Goal: Task Accomplishment & Management: Manage account settings

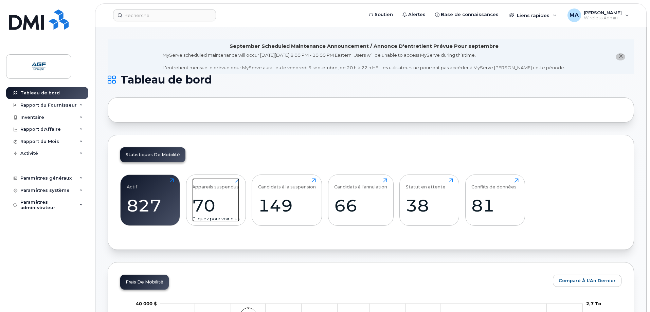
click at [210, 205] on div "70" at bounding box center [215, 206] width 47 height 20
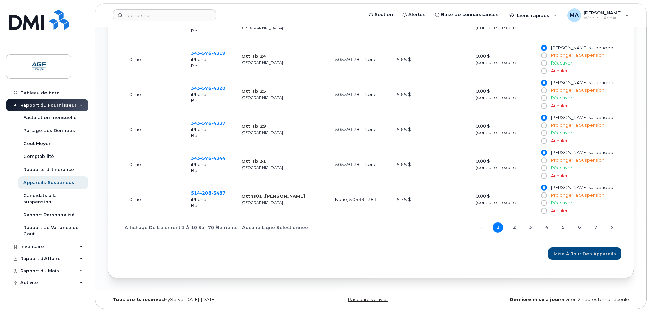
scroll to position [476, 0]
click at [514, 225] on link "2" at bounding box center [514, 227] width 10 height 10
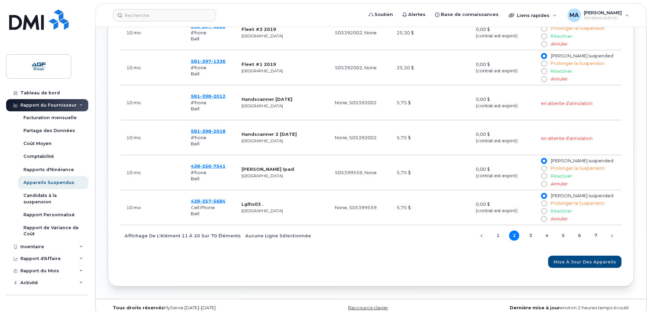
scroll to position [476, 0]
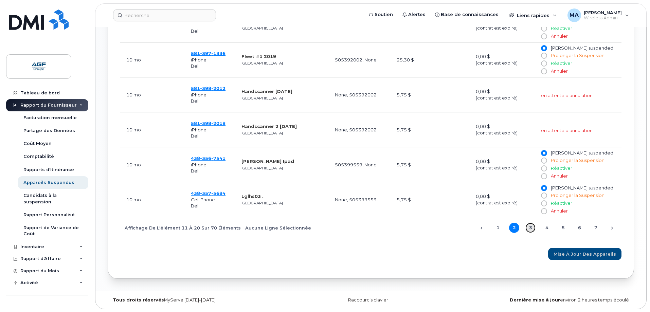
click at [529, 226] on link "3" at bounding box center [531, 228] width 10 height 10
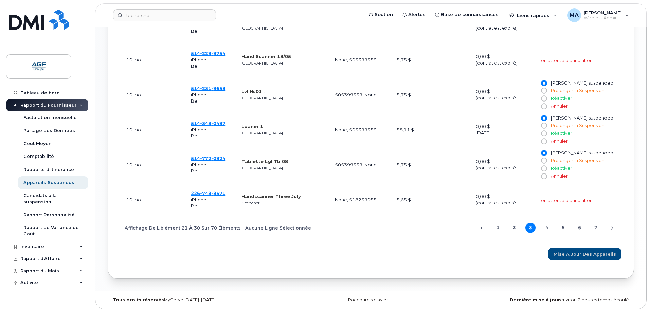
scroll to position [476, 0]
click at [549, 226] on link "4" at bounding box center [547, 227] width 10 height 10
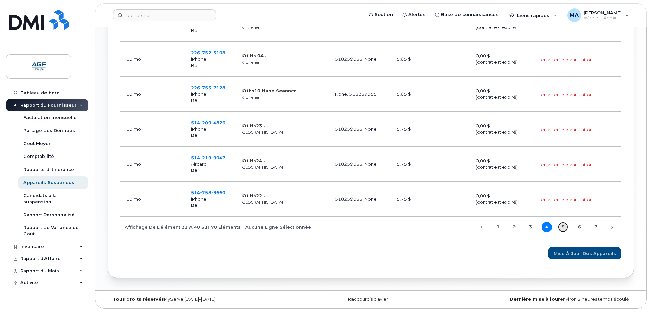
click at [564, 227] on link "5" at bounding box center [563, 227] width 10 height 10
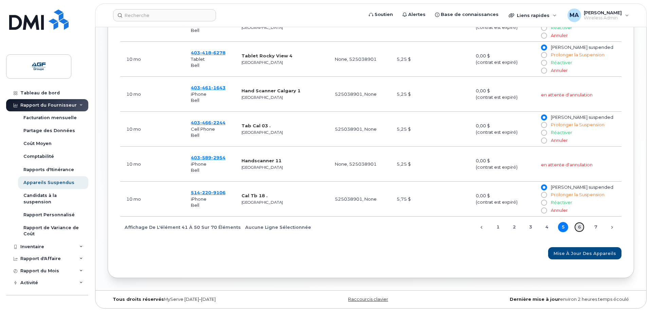
click at [578, 226] on link "6" at bounding box center [580, 227] width 10 height 10
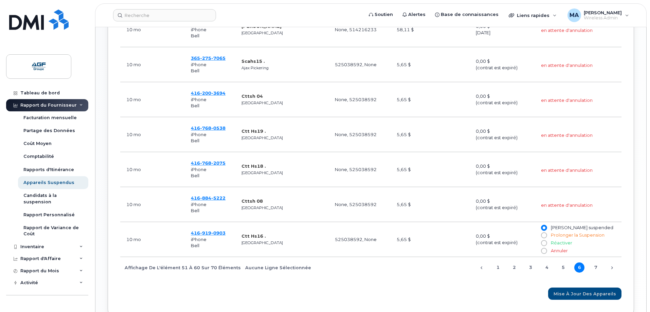
scroll to position [442, 0]
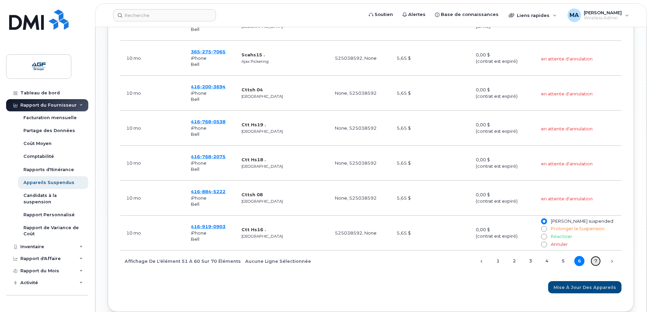
click at [596, 260] on link "7" at bounding box center [596, 261] width 10 height 10
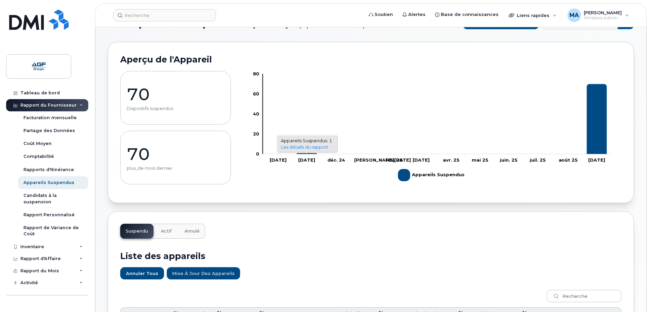
scroll to position [0, 0]
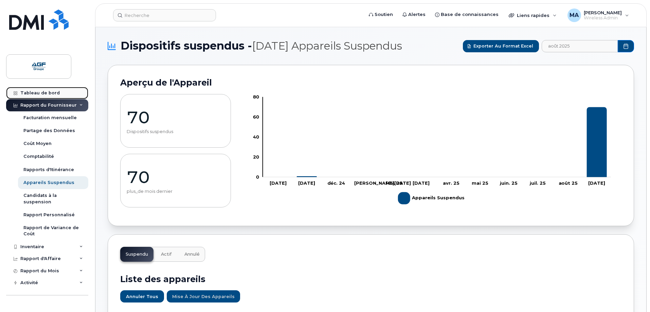
click at [41, 91] on div "Tableau de bord" at bounding box center [39, 92] width 39 height 5
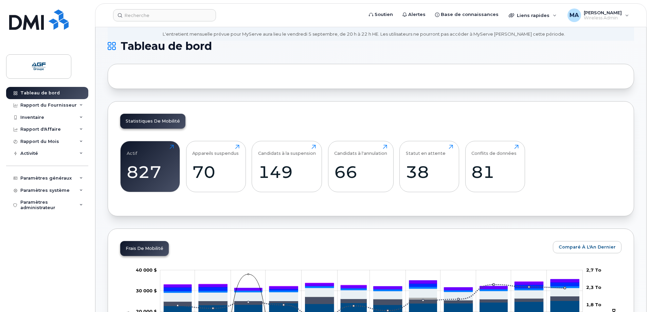
scroll to position [34, 0]
click at [485, 170] on div "81" at bounding box center [495, 172] width 47 height 20
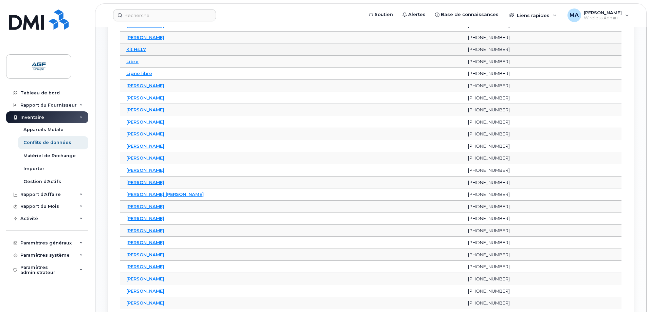
scroll to position [544, 0]
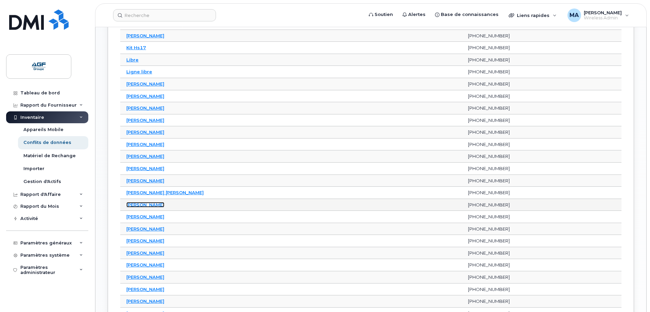
click at [157, 205] on link "Nicolas Hilaréguy" at bounding box center [145, 204] width 38 height 5
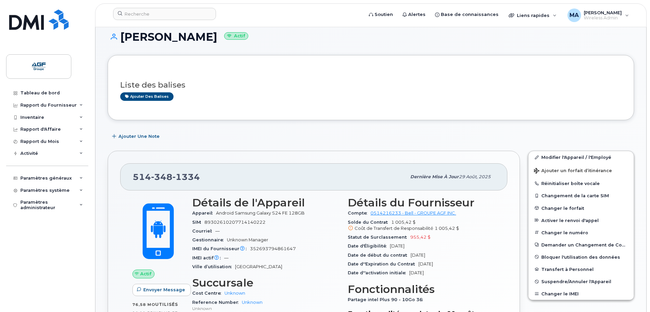
scroll to position [68, 0]
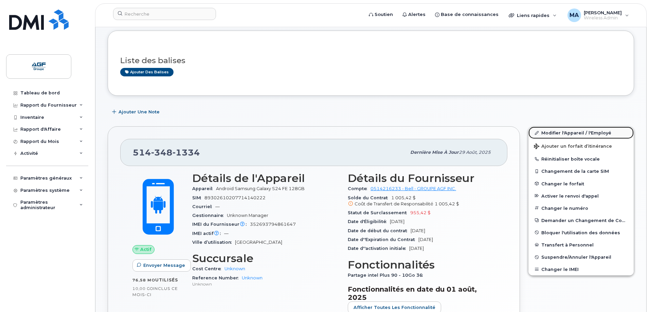
click at [566, 130] on link "Modifier l'Appareil / l'Employé" at bounding box center [581, 133] width 105 height 12
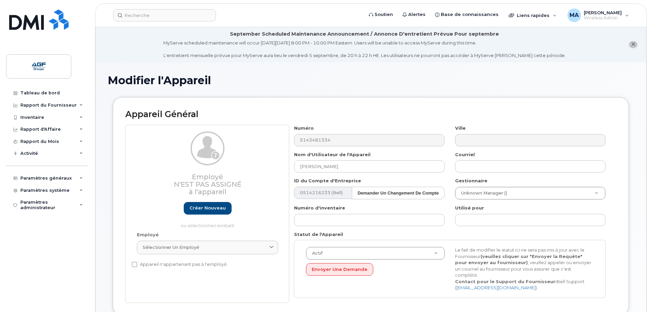
select select "33509692"
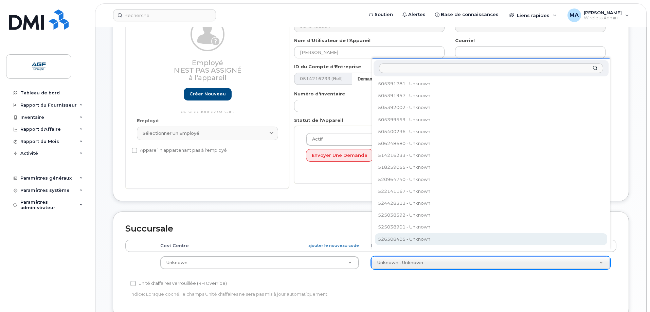
scroll to position [102, 0]
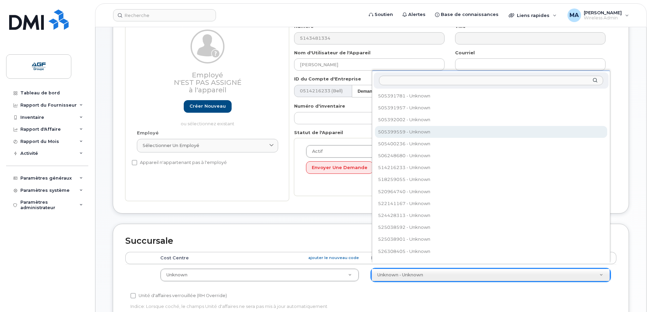
select select "33509681"
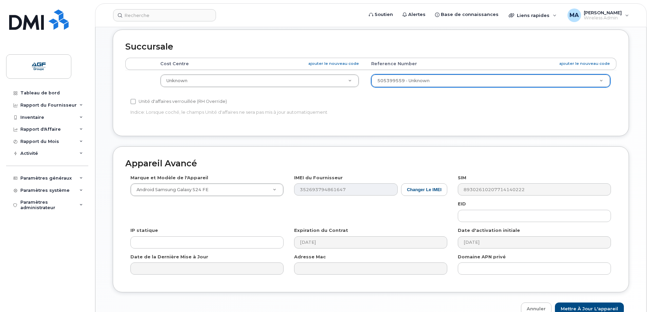
scroll to position [327, 0]
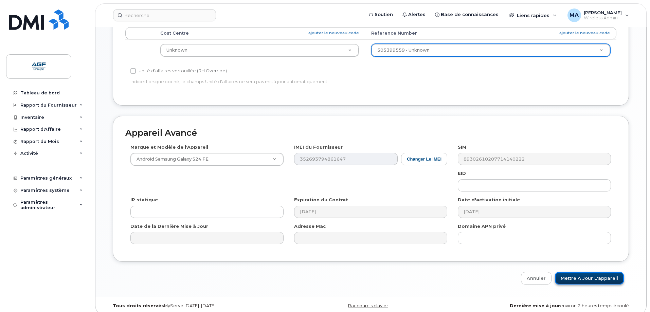
click at [602, 272] on input "Mettre à jour l'appareil" at bounding box center [589, 278] width 69 height 13
type input "Sauvegarde..."
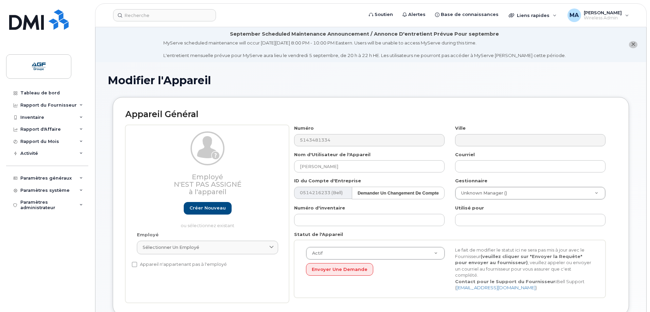
select select "33509692"
select select "33509674"
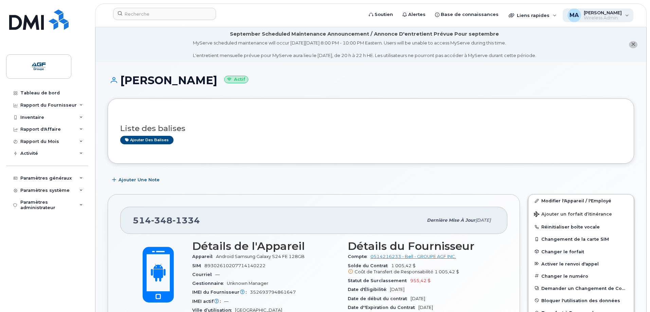
click at [596, 12] on span "[PERSON_NAME]" at bounding box center [603, 12] width 38 height 5
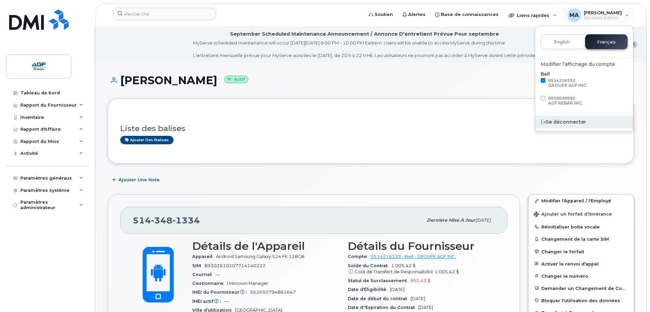
click at [565, 119] on div "Se déconnecter" at bounding box center [585, 122] width 98 height 13
